Goal: Task Accomplishment & Management: Use online tool/utility

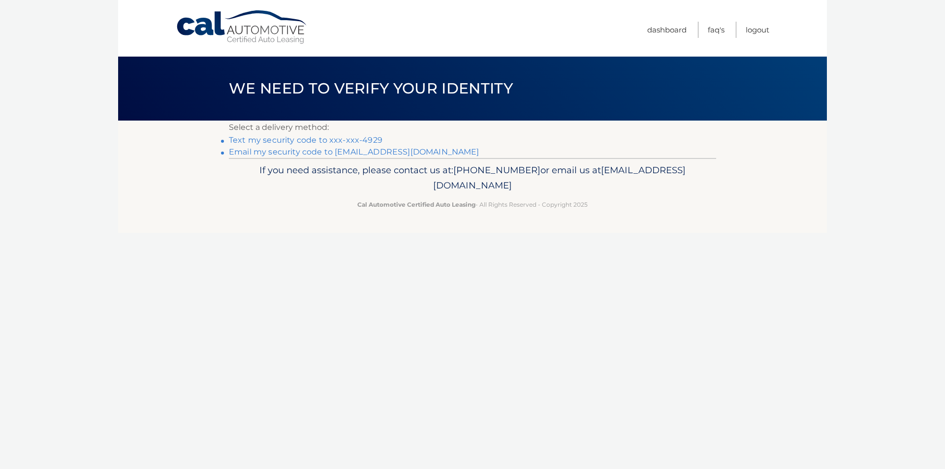
click at [371, 142] on link "Text my security code to xxx-xxx-4929" at bounding box center [306, 139] width 154 height 9
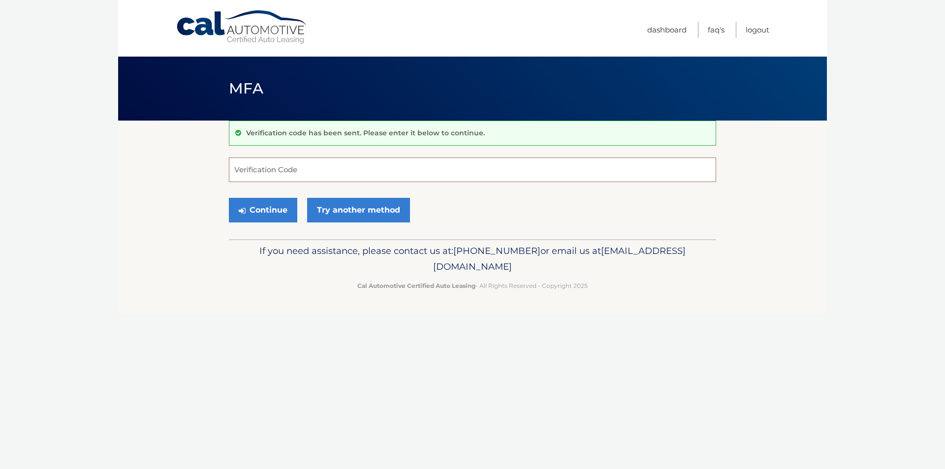
click at [377, 168] on input "Verification Code" at bounding box center [472, 170] width 487 height 25
type input "413452"
click at [229, 198] on button "Continue" at bounding box center [263, 210] width 68 height 25
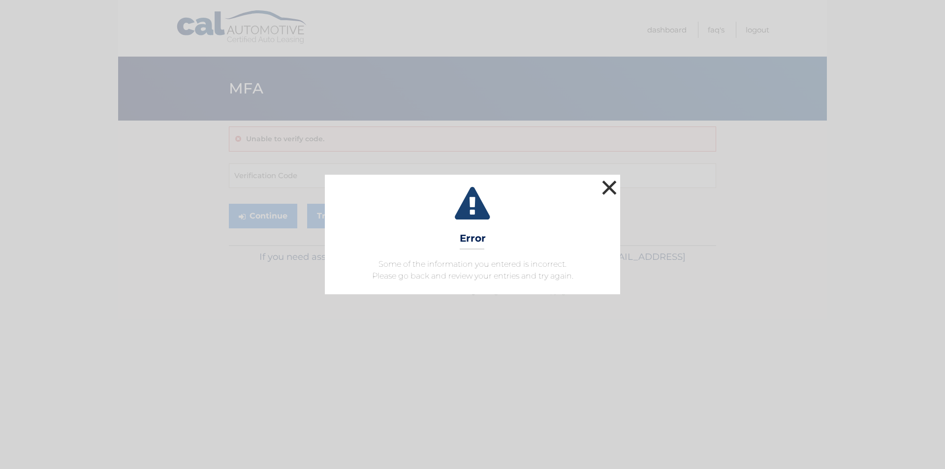
click at [609, 184] on button "×" at bounding box center [610, 188] width 20 height 20
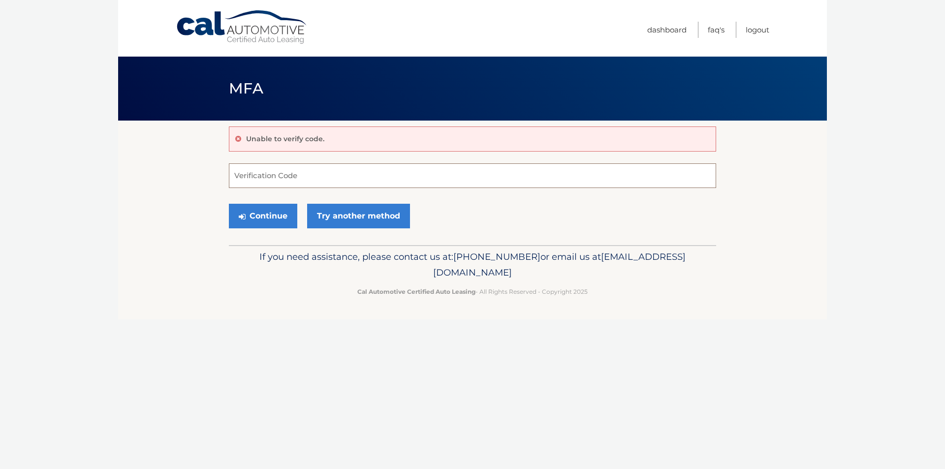
click at [319, 176] on input "Verification Code" at bounding box center [472, 175] width 487 height 25
type input "413152"
click at [229, 204] on button "Continue" at bounding box center [263, 216] width 68 height 25
